Goal: Transaction & Acquisition: Purchase product/service

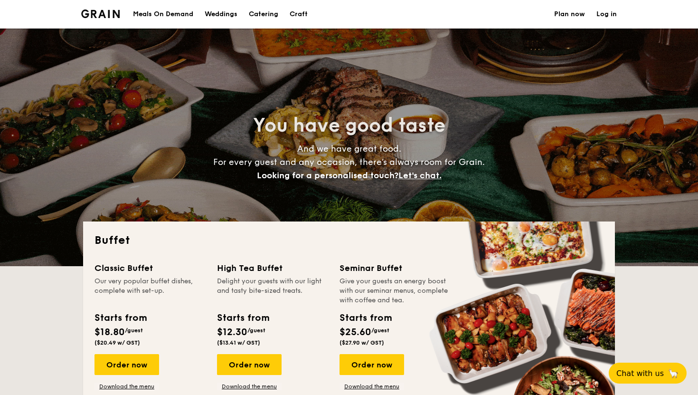
select select
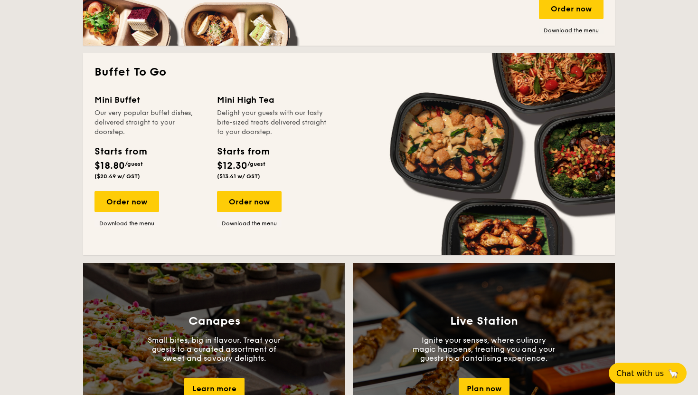
scroll to position [594, 0]
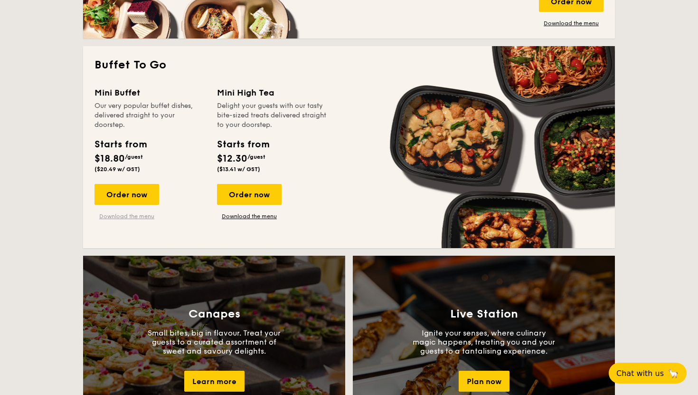
click at [153, 212] on link "Download the menu" at bounding box center [126, 216] width 65 height 8
click at [145, 184] on div "Order now" at bounding box center [126, 194] width 65 height 21
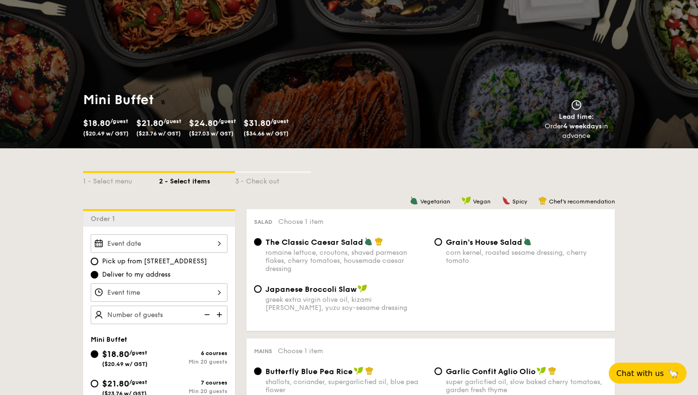
scroll to position [63, 0]
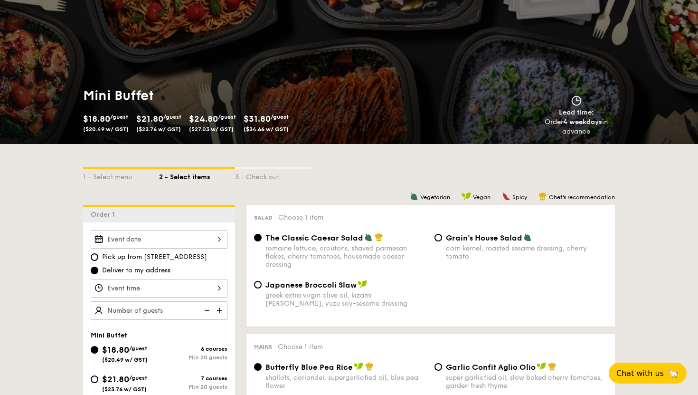
click at [227, 237] on div at bounding box center [159, 239] width 137 height 19
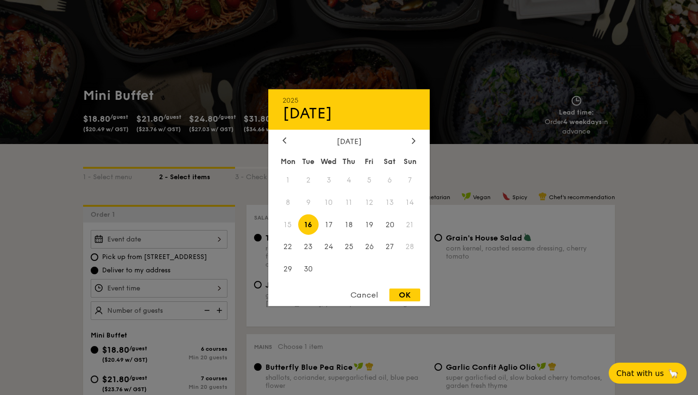
click at [354, 296] on div "Cancel" at bounding box center [364, 294] width 47 height 13
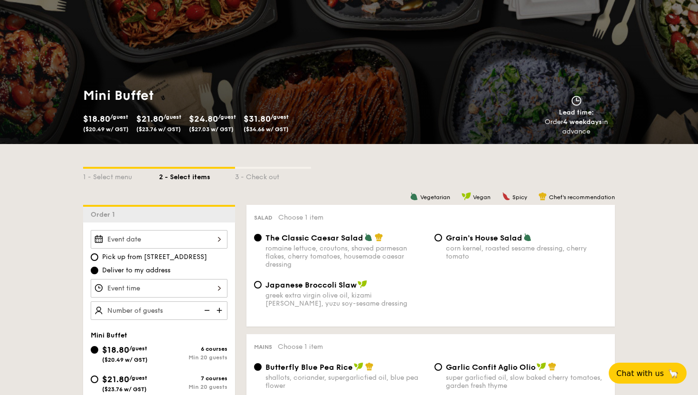
click at [227, 233] on div at bounding box center [159, 239] width 137 height 19
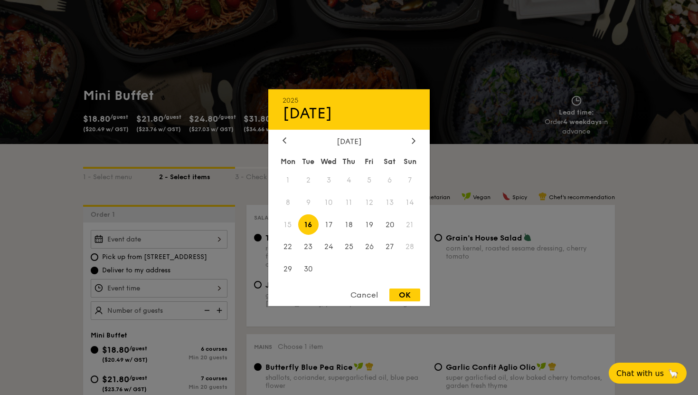
click at [367, 296] on div "Cancel" at bounding box center [364, 294] width 47 height 13
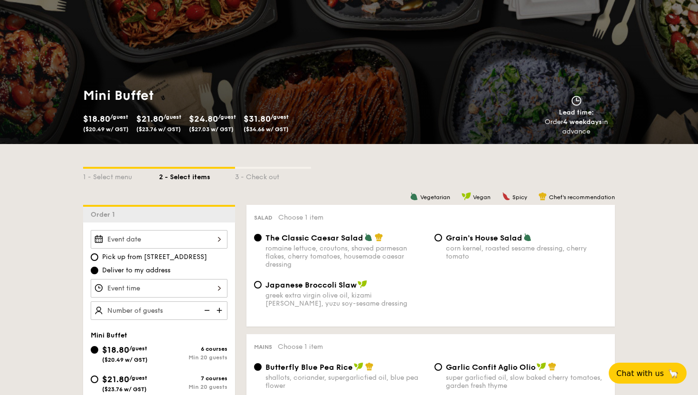
click at [190, 252] on span "Pick up from [STREET_ADDRESS]" at bounding box center [154, 256] width 105 height 9
click at [98, 253] on input "Pick up from [STREET_ADDRESS]" at bounding box center [95, 257] width 8 height 8
radio input "true"
click at [227, 235] on div at bounding box center [159, 239] width 137 height 19
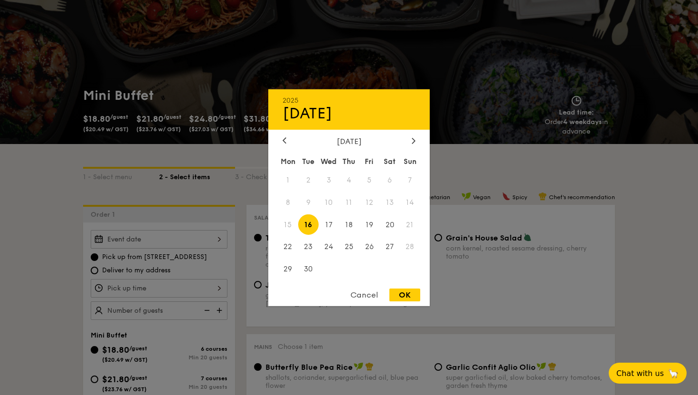
click at [75, 243] on div at bounding box center [349, 197] width 698 height 395
